Goal: Transaction & Acquisition: Purchase product/service

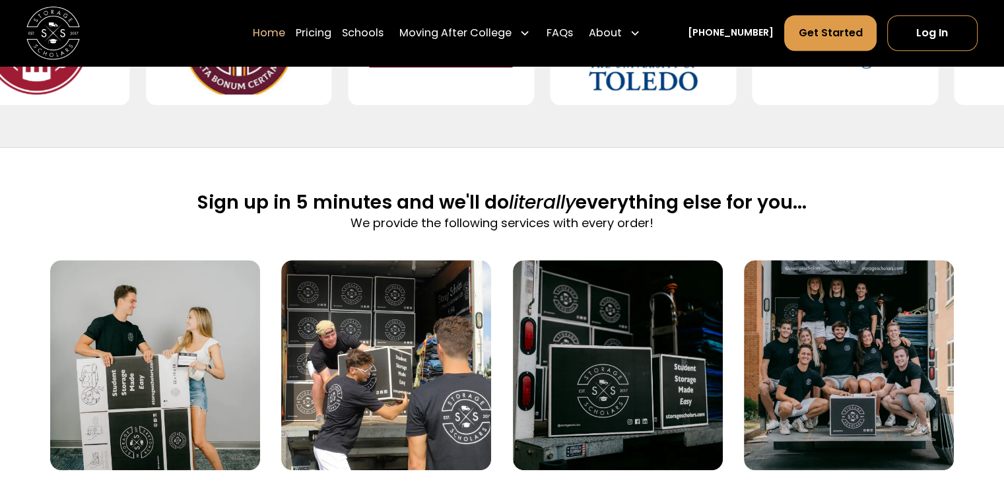
scroll to position [330, 0]
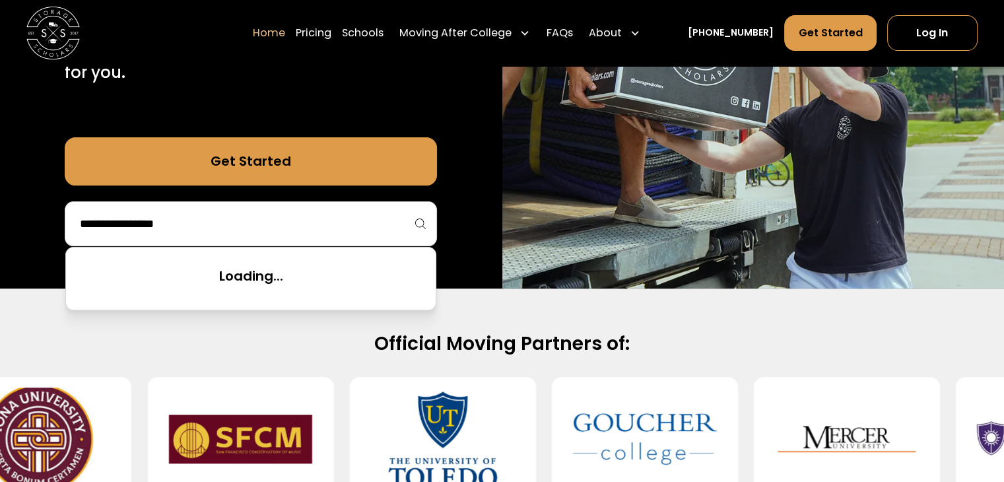
click at [240, 222] on input "search" at bounding box center [251, 223] width 344 height 22
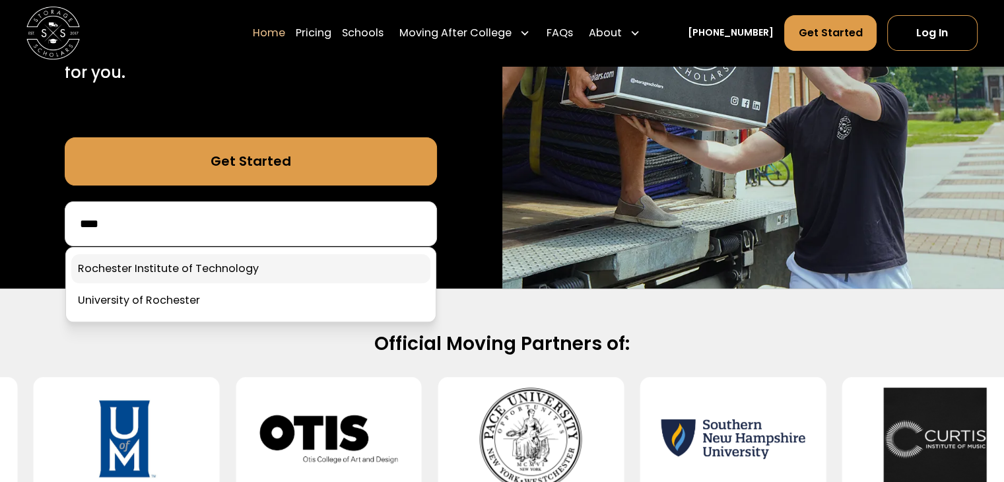
type input "****"
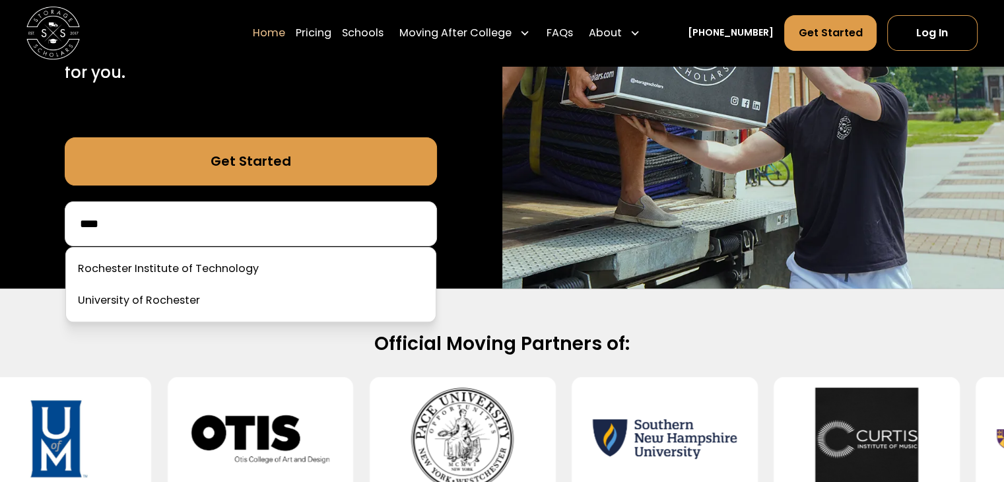
drag, startPoint x: 252, startPoint y: 264, endPoint x: 302, endPoint y: 284, distance: 53.9
click at [252, 265] on link at bounding box center [250, 268] width 359 height 29
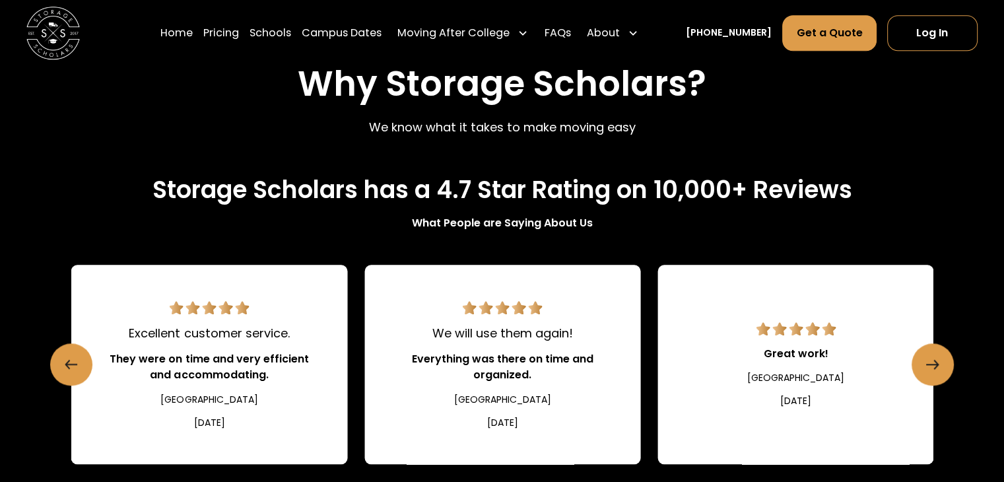
scroll to position [1386, 0]
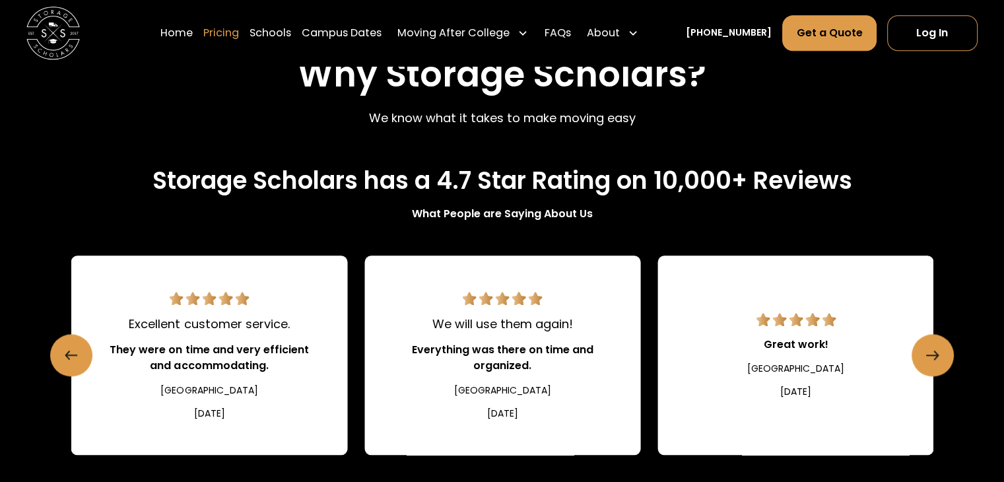
drag, startPoint x: 249, startPoint y: 27, endPoint x: 251, endPoint y: 35, distance: 8.0
click at [239, 27] on link "Pricing" at bounding box center [221, 33] width 36 height 37
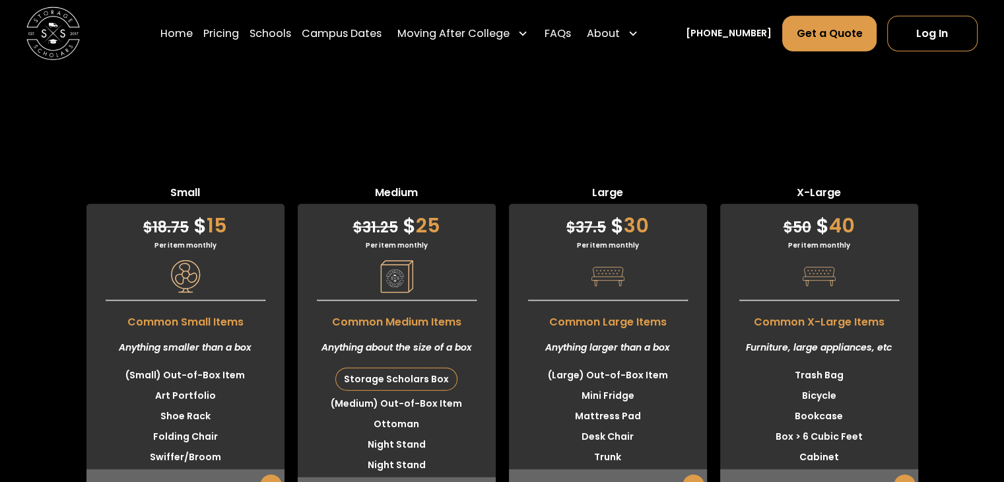
scroll to position [3310, 0]
